Goal: Task Accomplishment & Management: Manage account settings

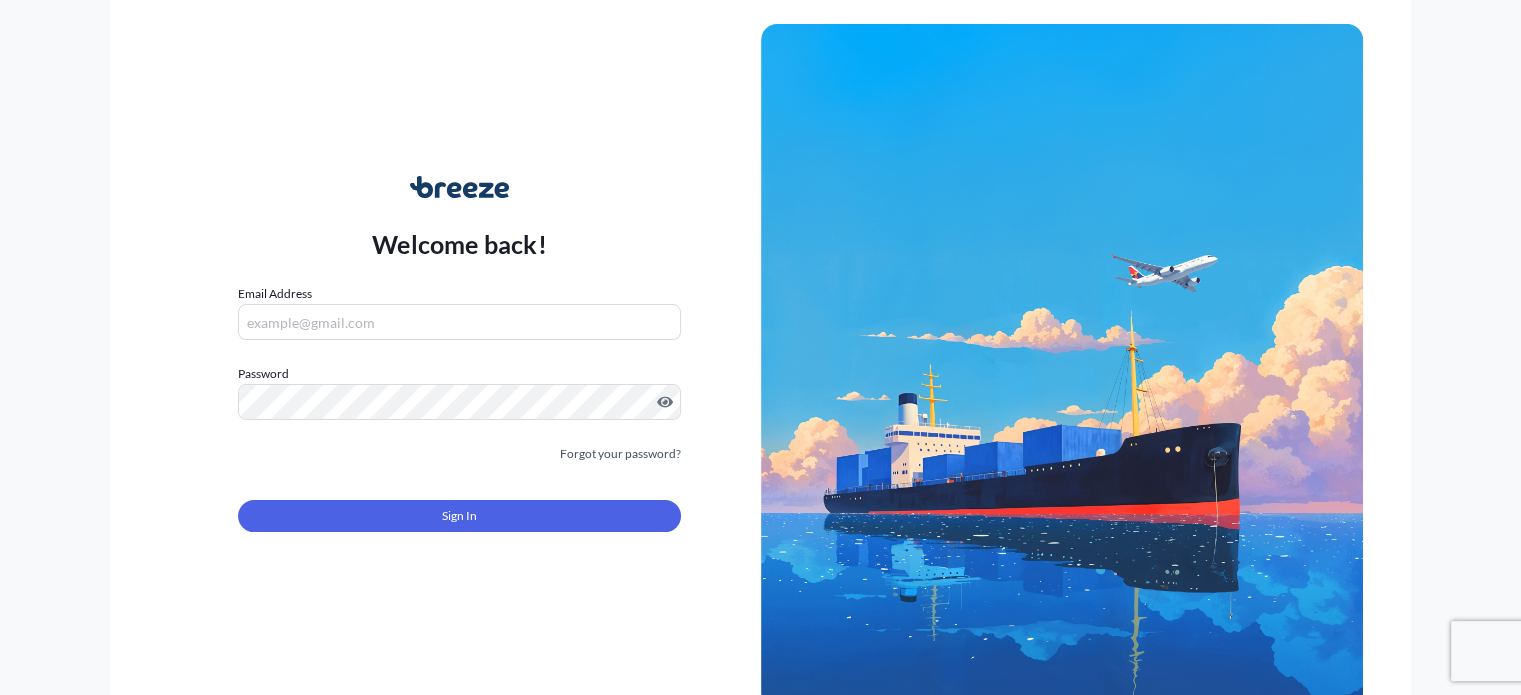
type input "[PERSON_NAME][EMAIL_ADDRESS][DOMAIN_NAME]"
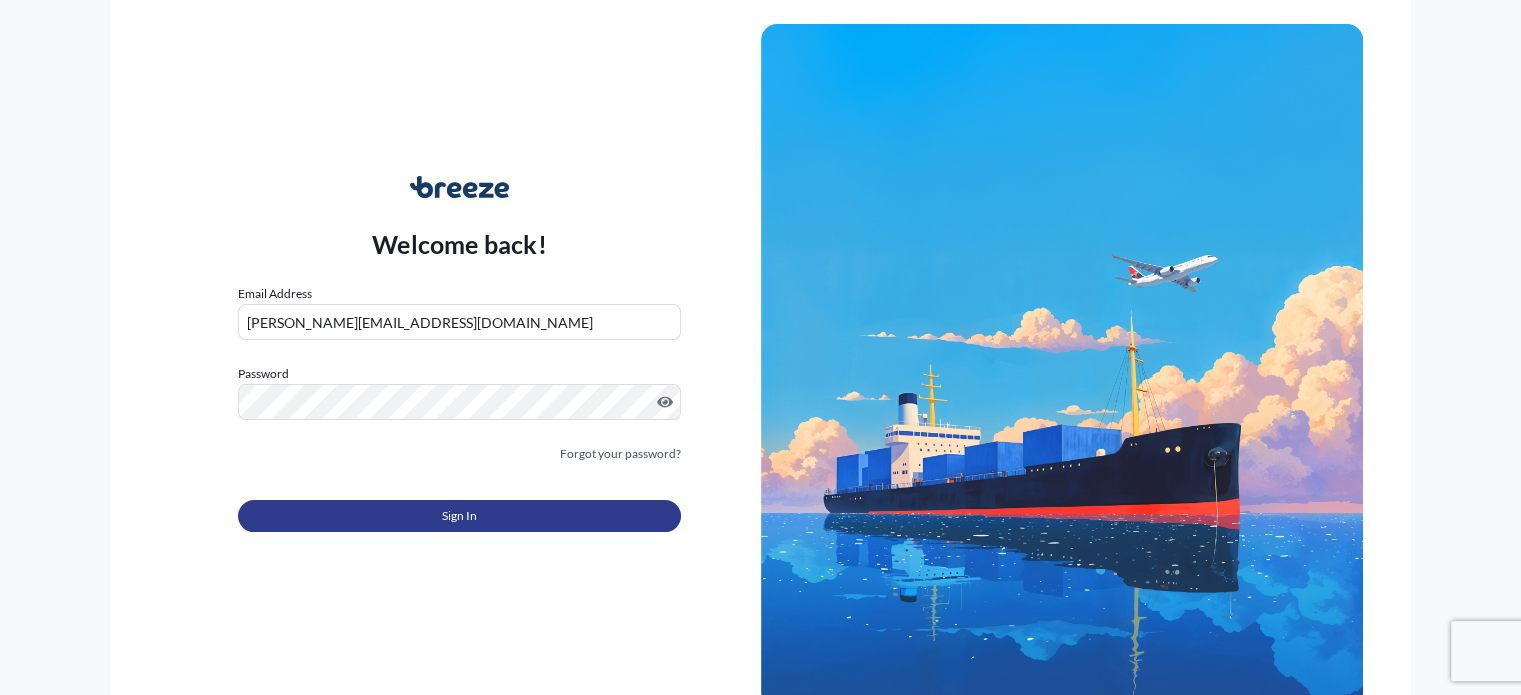
click at [504, 526] on button "Sign In" at bounding box center [459, 516] width 442 height 32
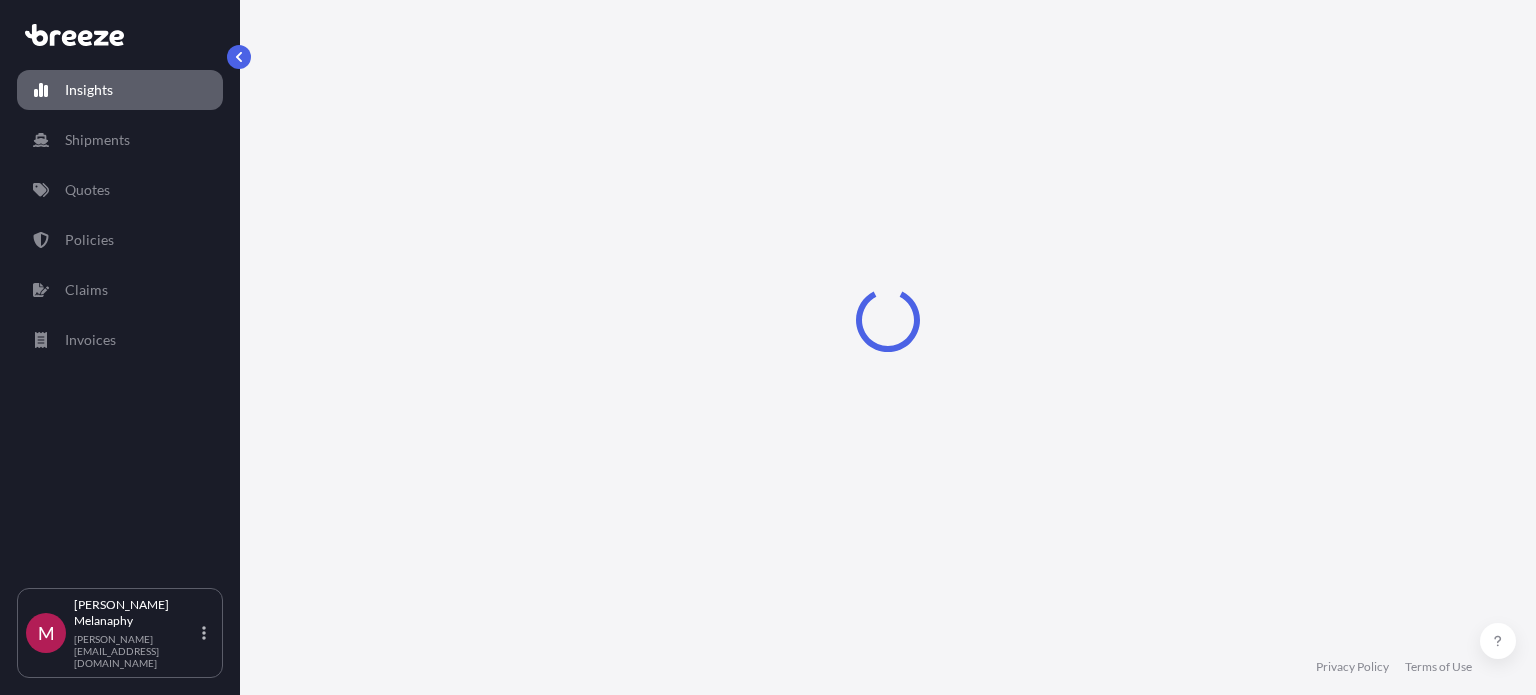
select select "2025"
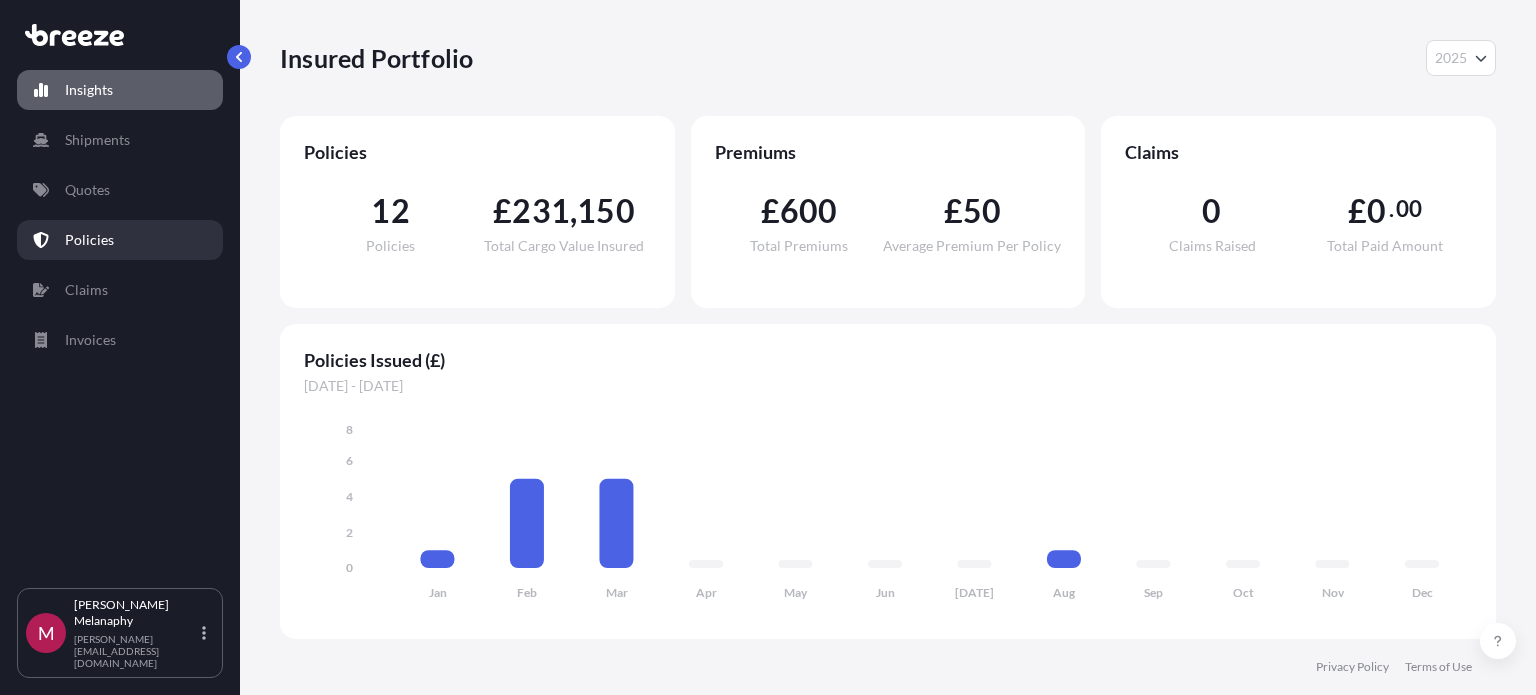
click at [141, 251] on link "Policies" at bounding box center [120, 240] width 206 height 40
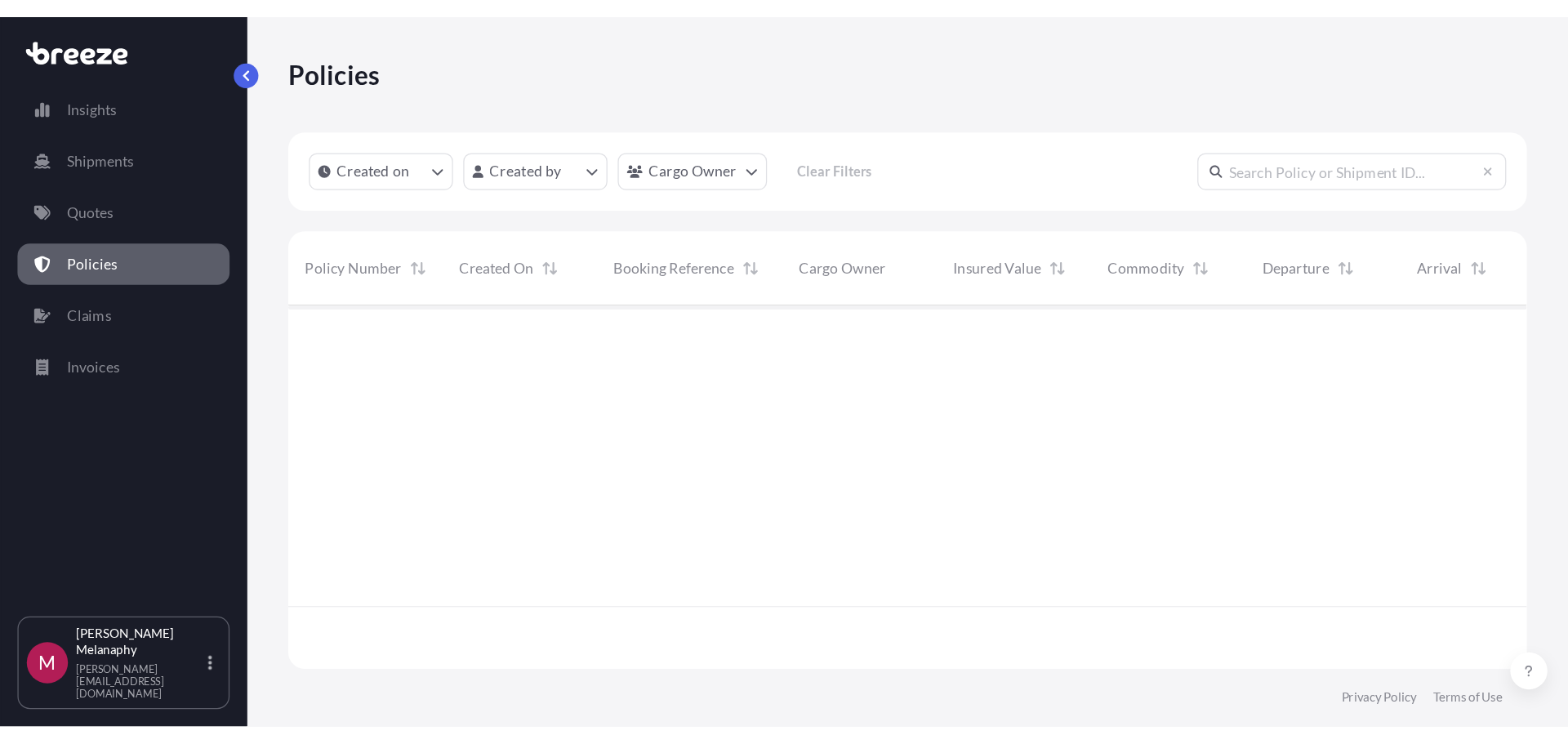
scroll to position [466, 1294]
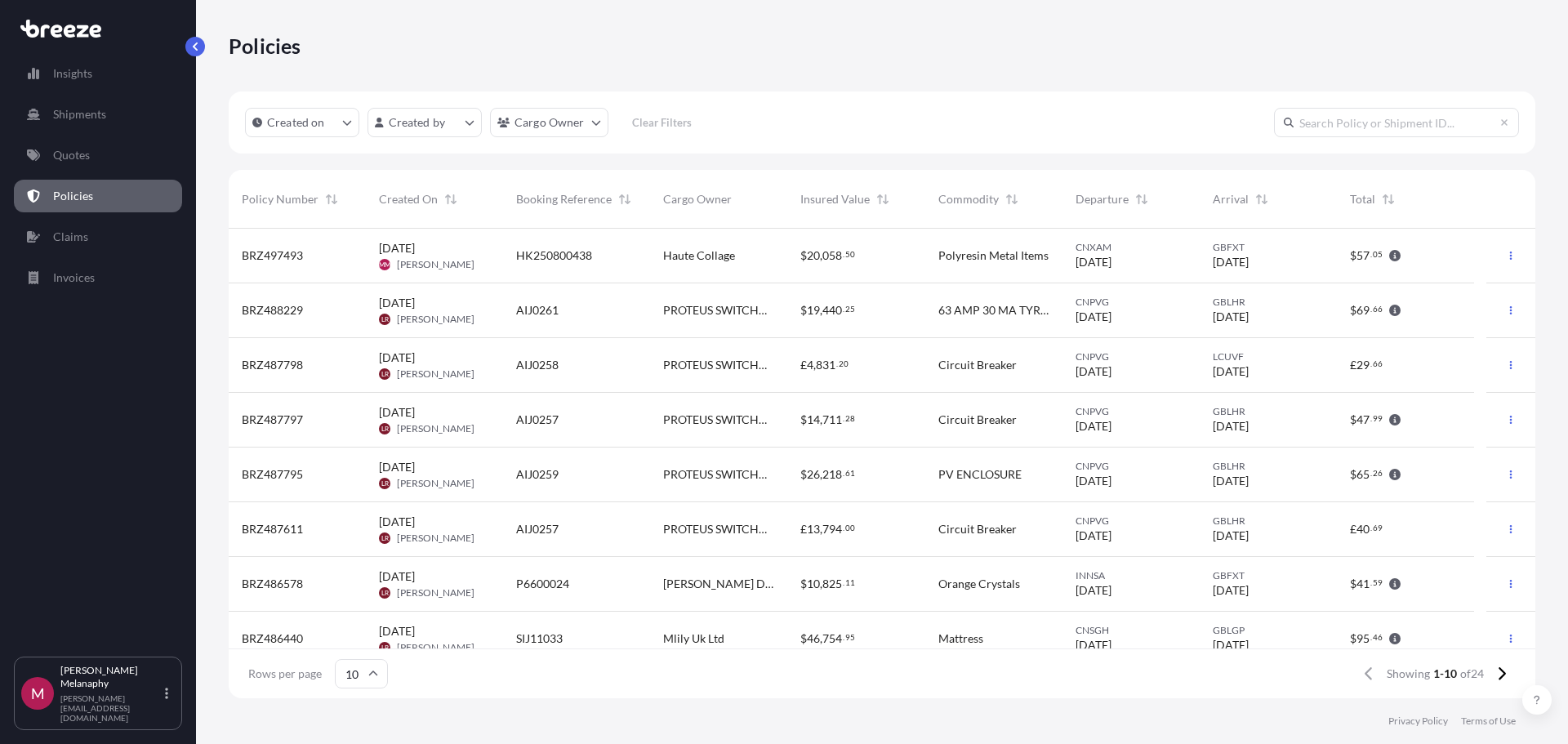
click at [552, 245] on div "HK250800438" at bounding box center [577, 256] width 147 height 55
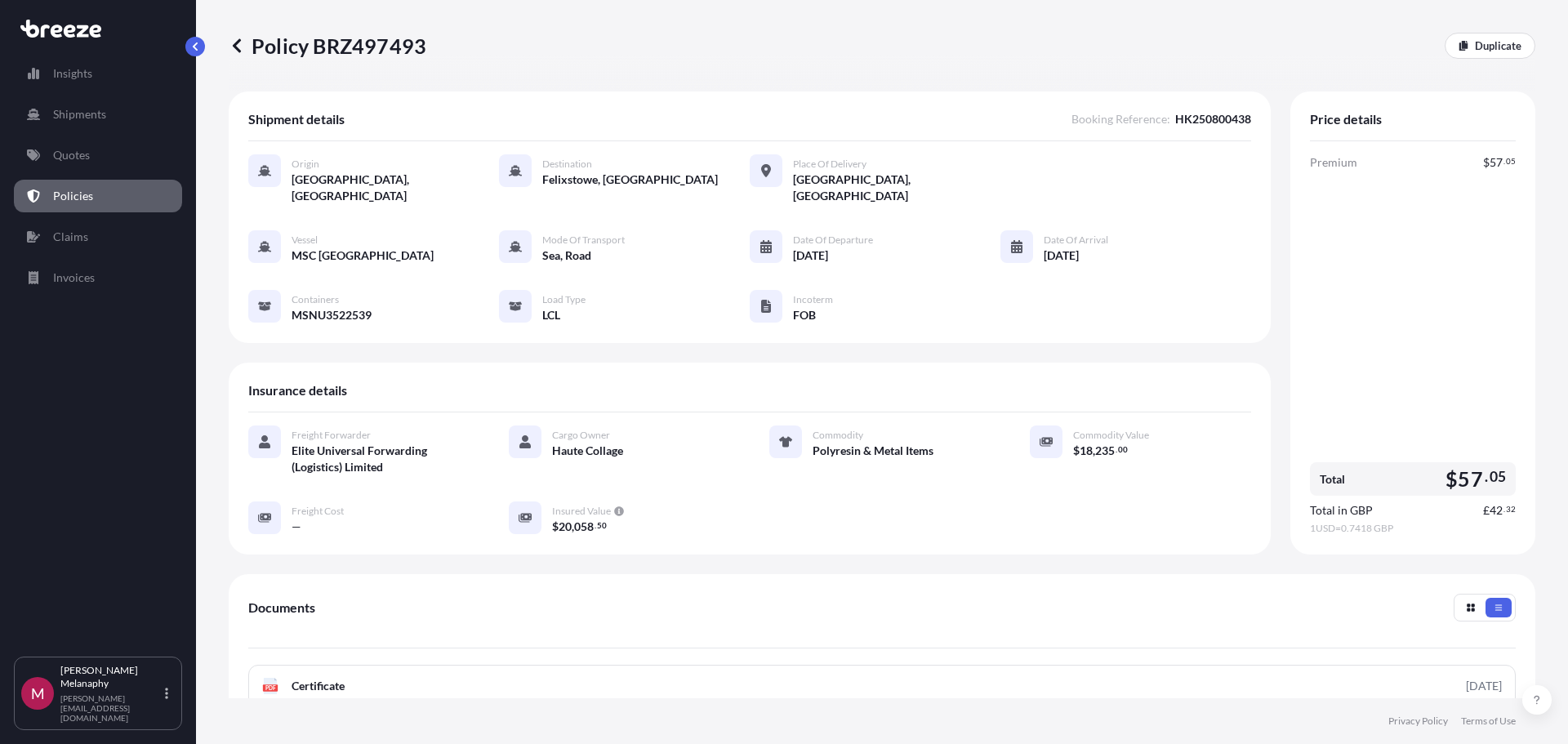
scroll to position [238, 0]
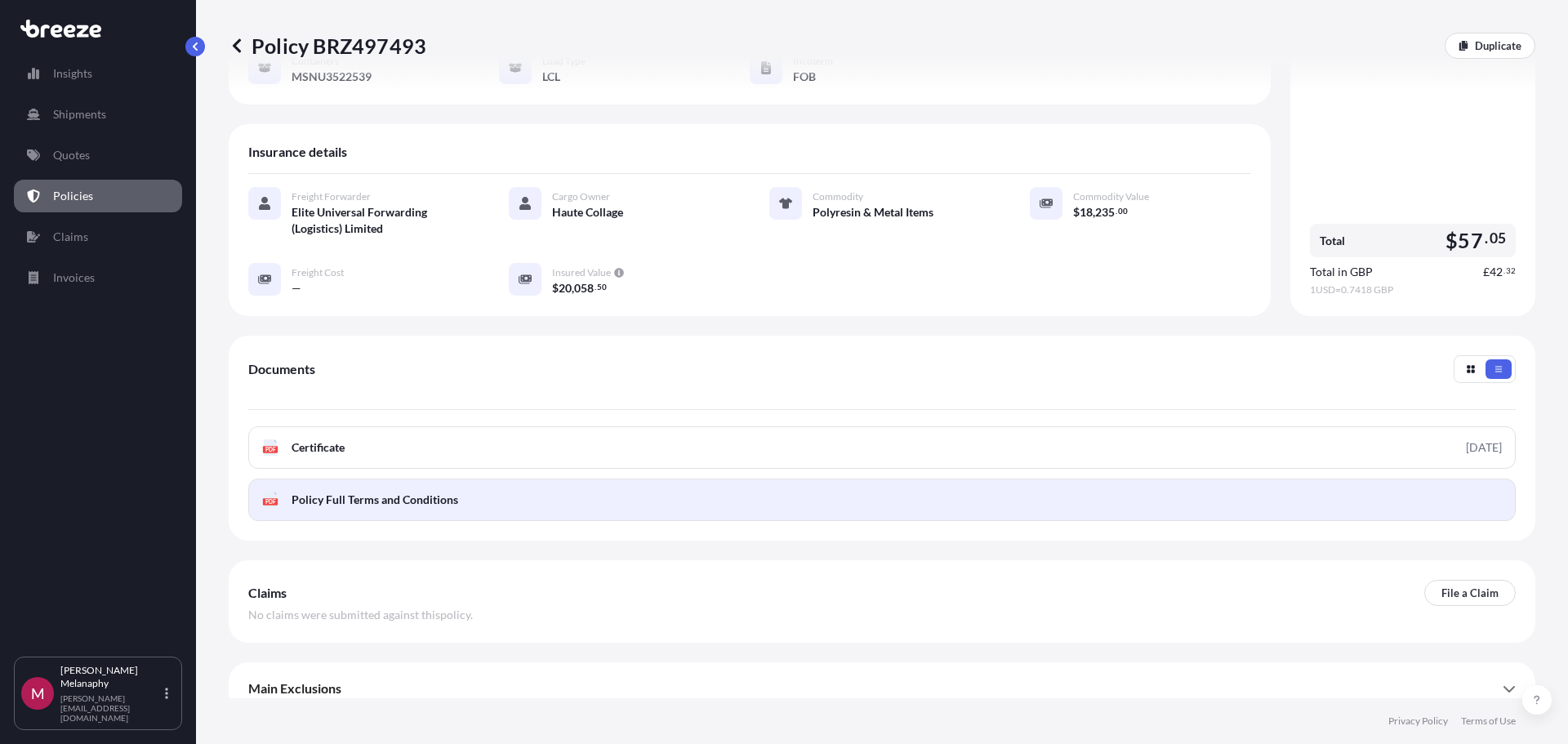
click at [528, 479] on link "PDF Policy Full Terms and Conditions" at bounding box center [882, 500] width 1267 height 42
